Goal: Download file/media

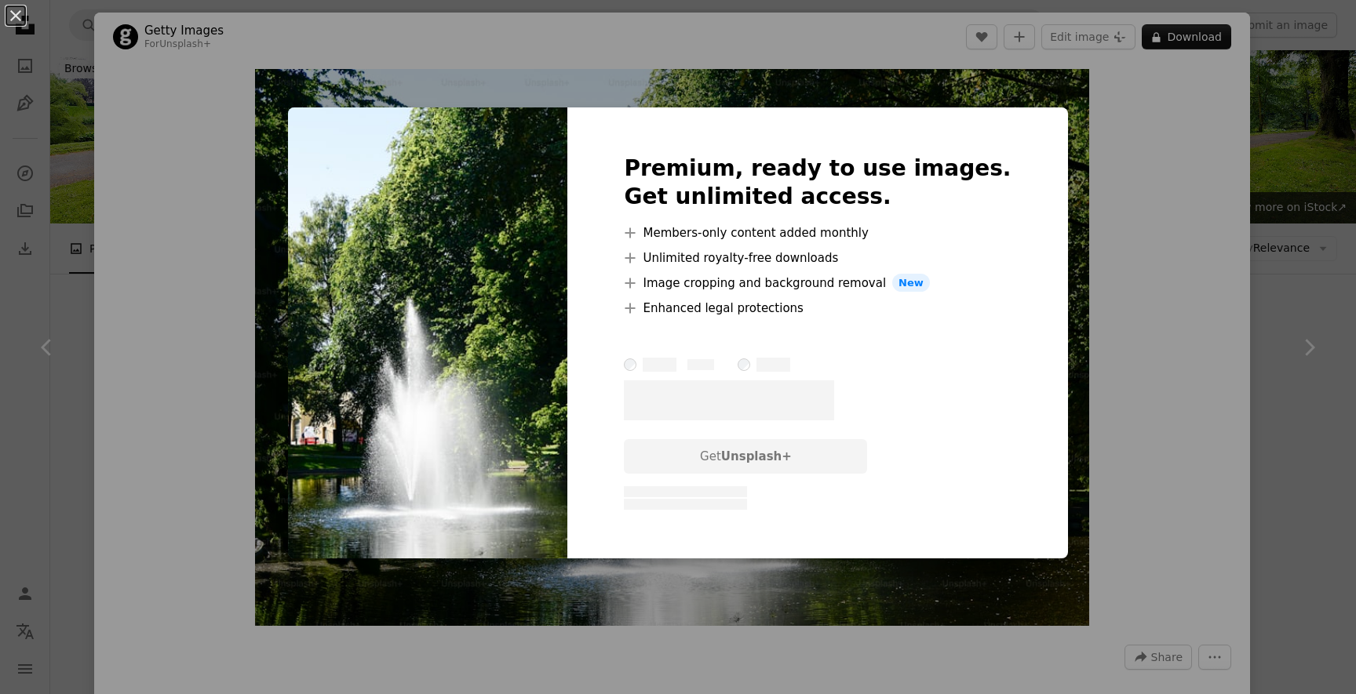
scroll to position [1562, 0]
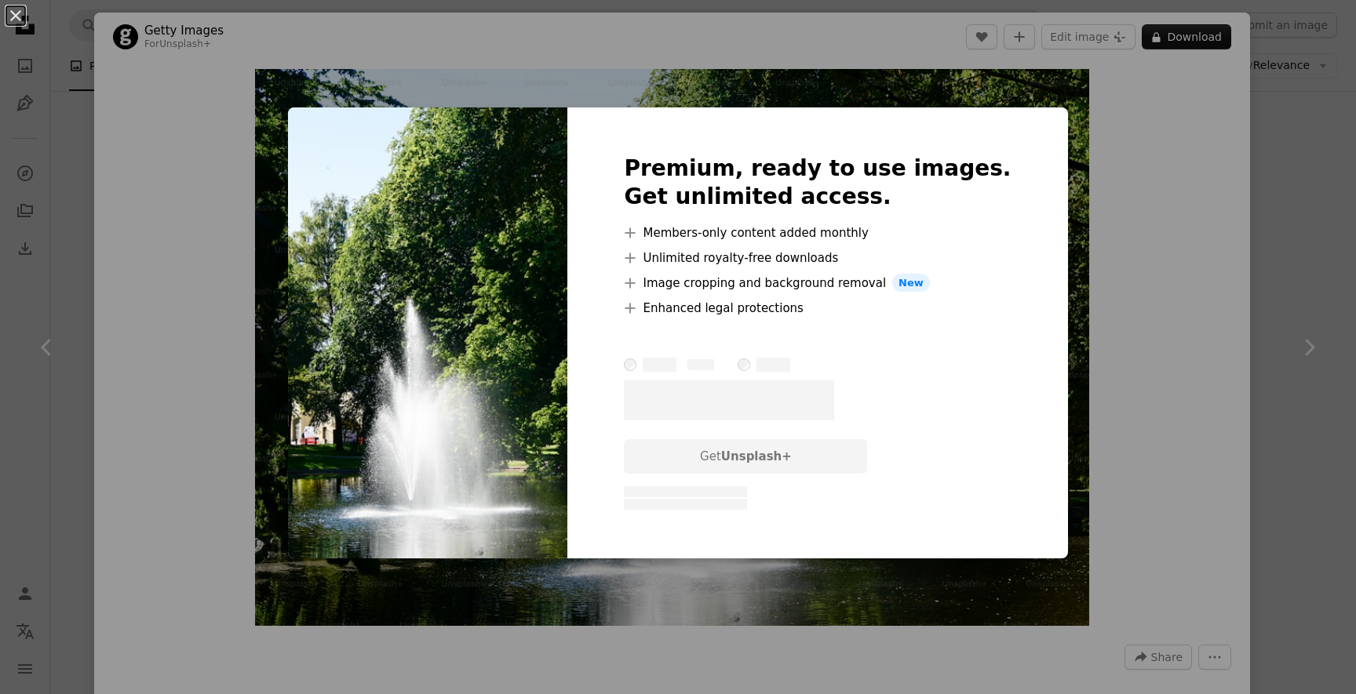
click at [1308, 231] on div "An X shape Premium, ready to use images. Get unlimited access. A plus sign Memb…" at bounding box center [678, 347] width 1356 height 694
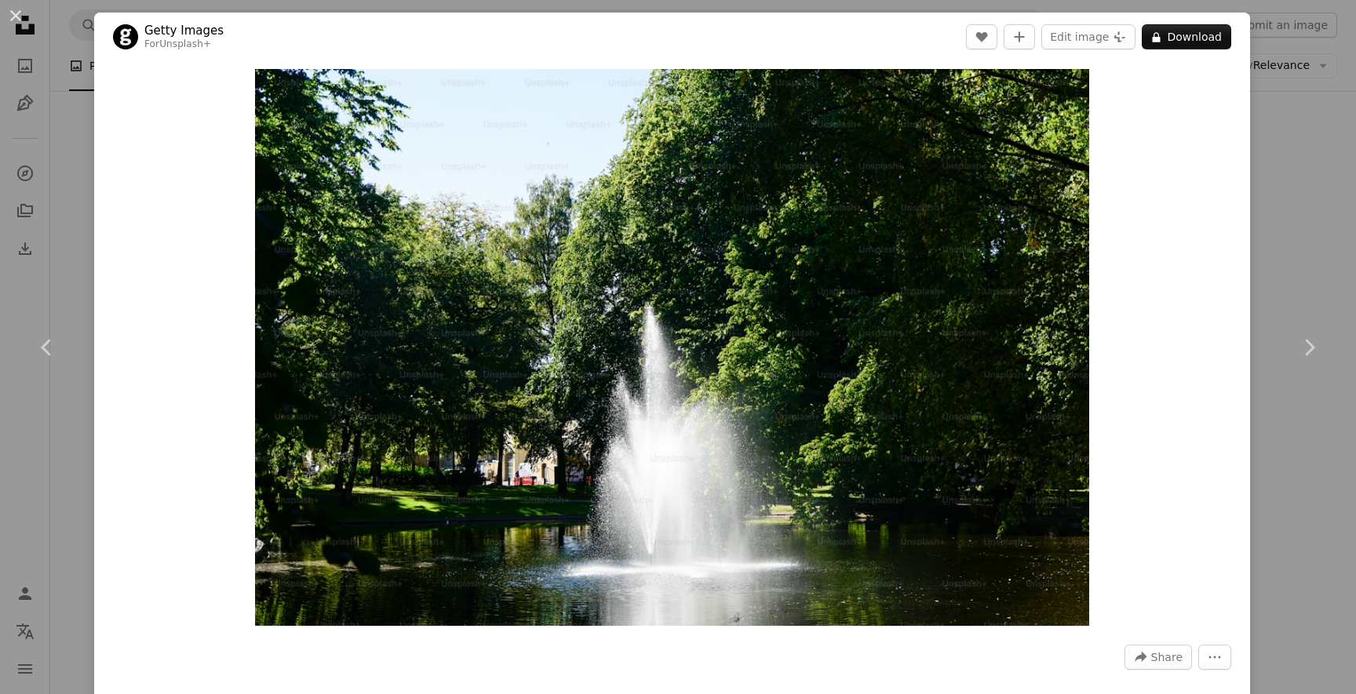
click at [1308, 261] on div "An X shape Chevron left Chevron right Getty Images For Unsplash+ A heart A plus…" at bounding box center [678, 347] width 1356 height 694
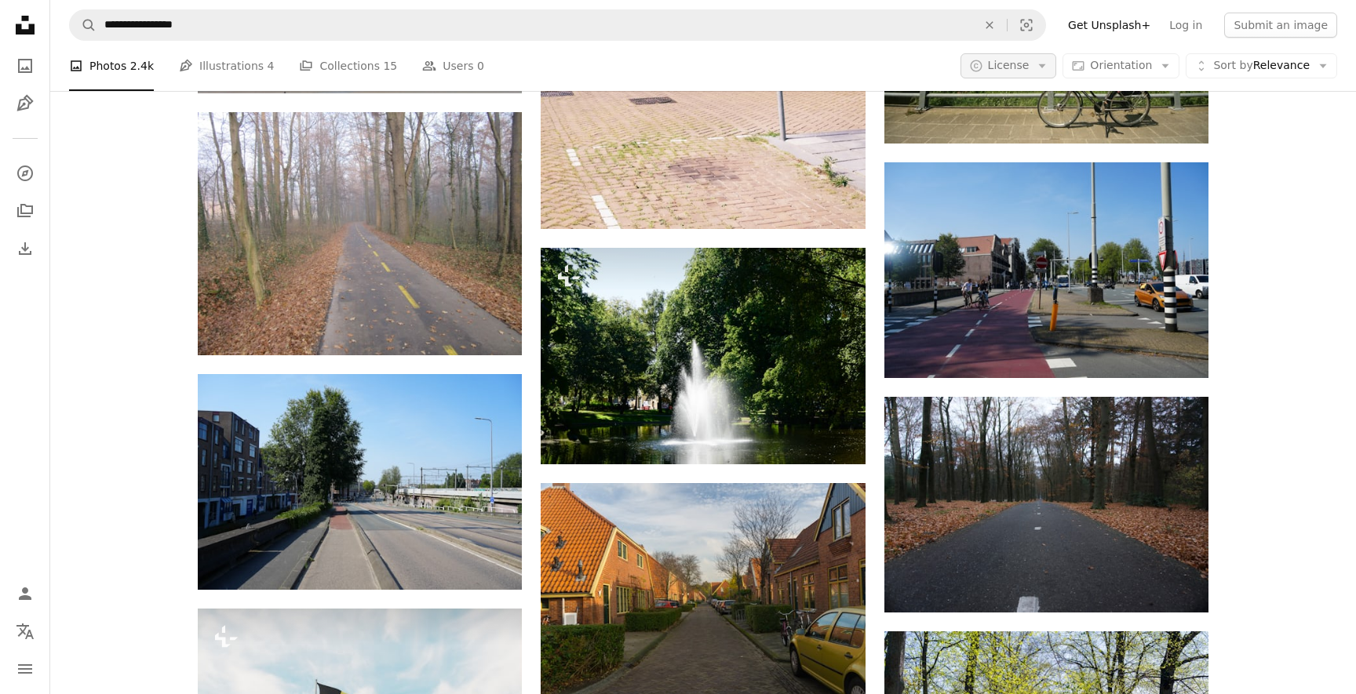
click at [1030, 62] on span "License" at bounding box center [1009, 65] width 42 height 13
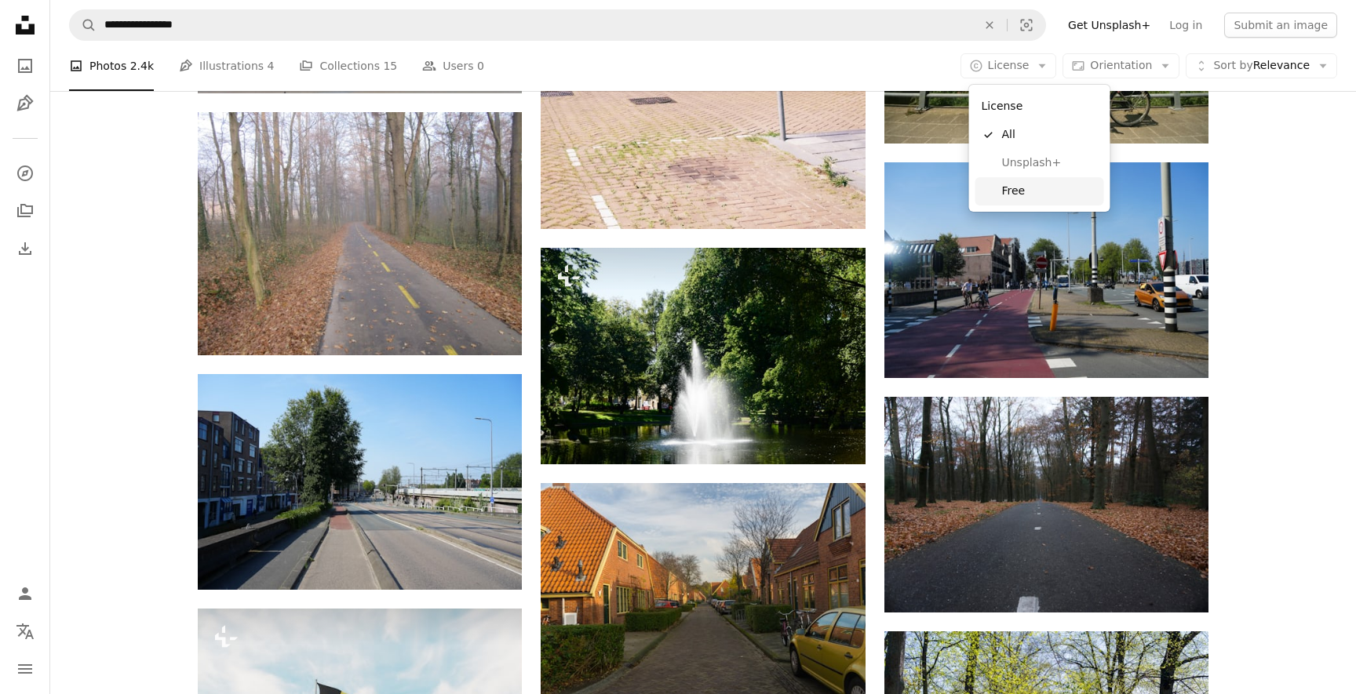
click at [1018, 184] on span "Free" at bounding box center [1050, 192] width 96 height 16
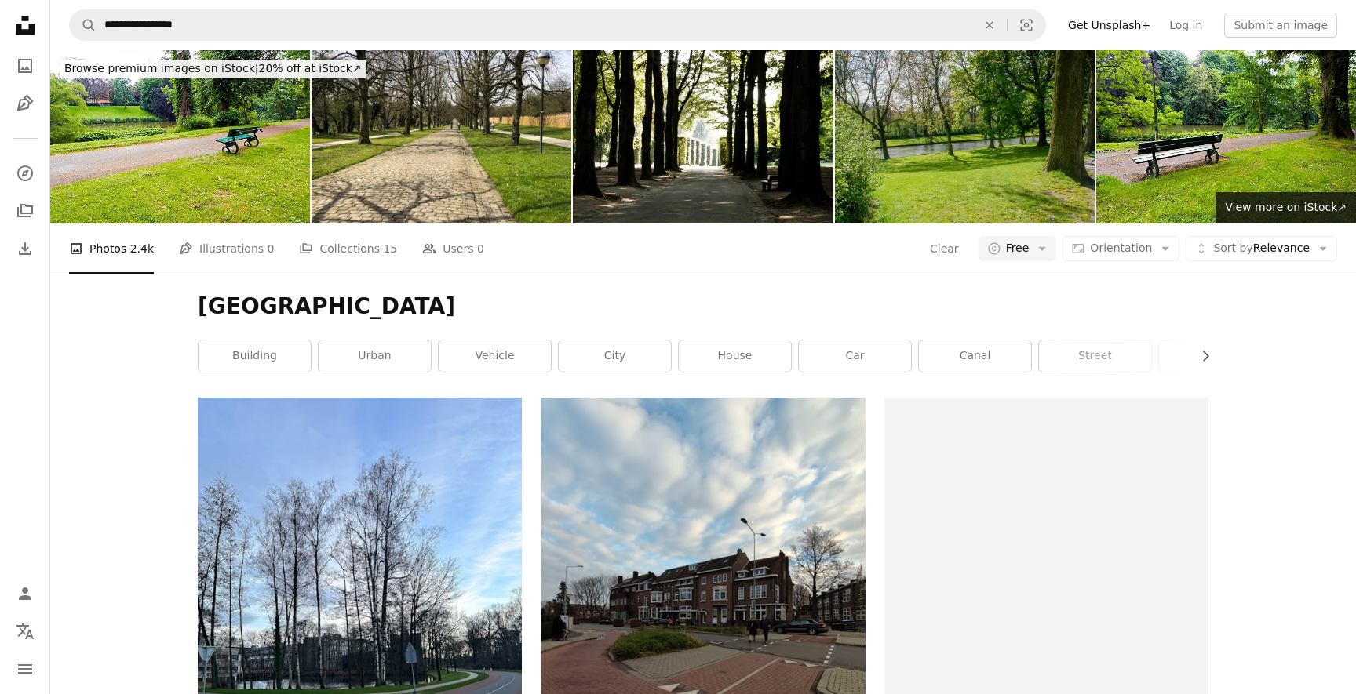
click at [359, 290] on div "[GEOGRAPHIC_DATA] Chevron right building urban vehicle city house car [GEOGRAPH…" at bounding box center [703, 336] width 1048 height 124
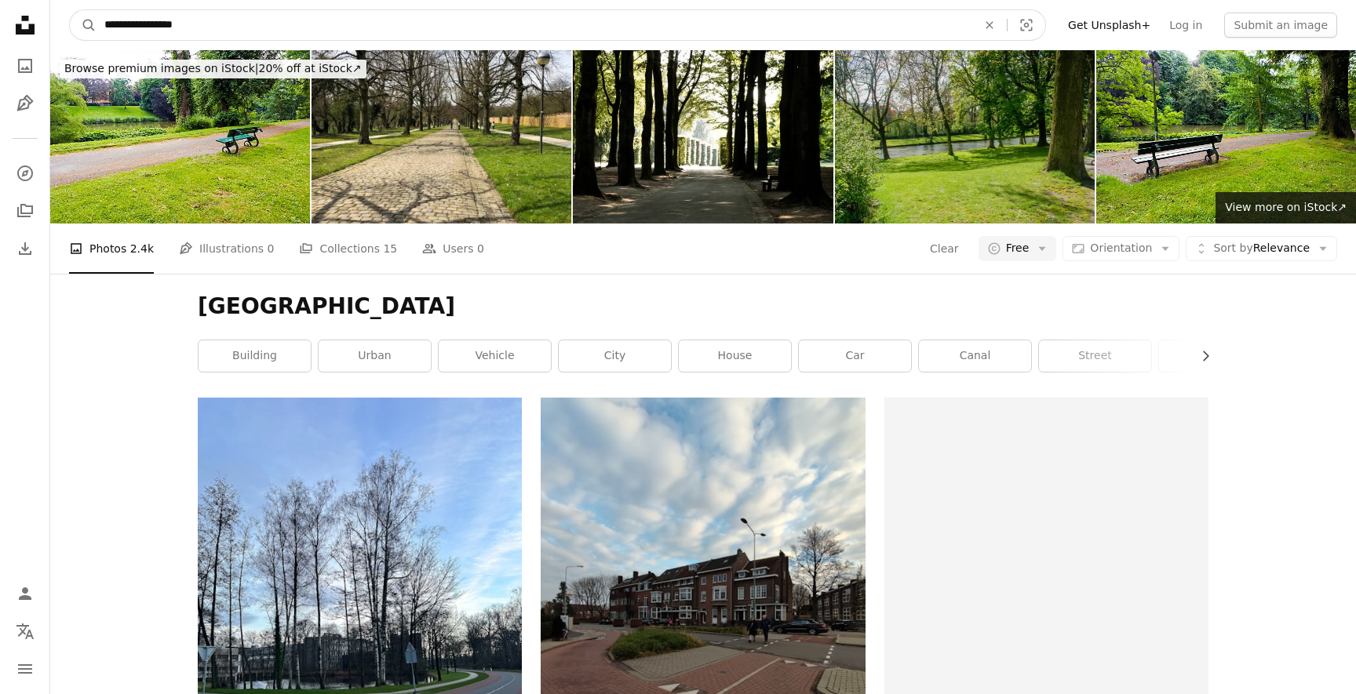
drag, startPoint x: 141, startPoint y: 30, endPoint x: 21, endPoint y: 27, distance: 120.1
type input "**********"
click button "A magnifying glass" at bounding box center [83, 25] width 27 height 30
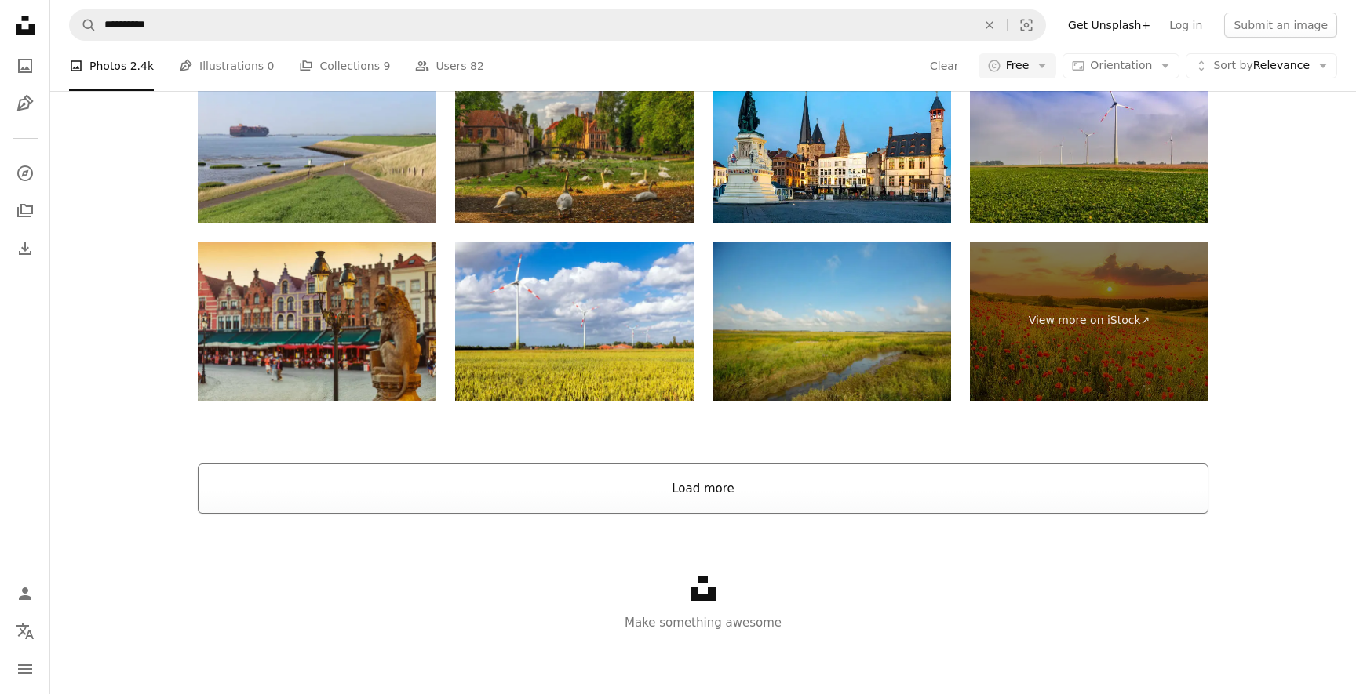
click at [323, 494] on button "Load more" at bounding box center [703, 489] width 1011 height 50
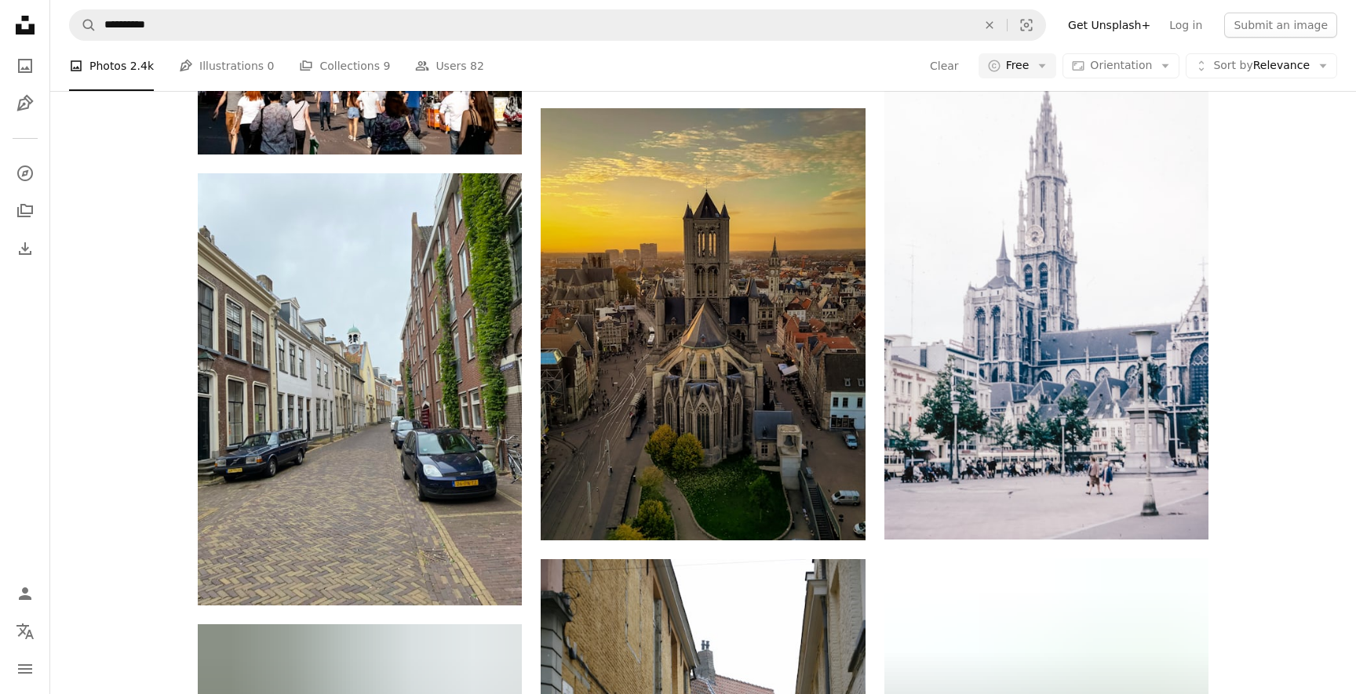
scroll to position [8862, 0]
